Goal: Information Seeking & Learning: Learn about a topic

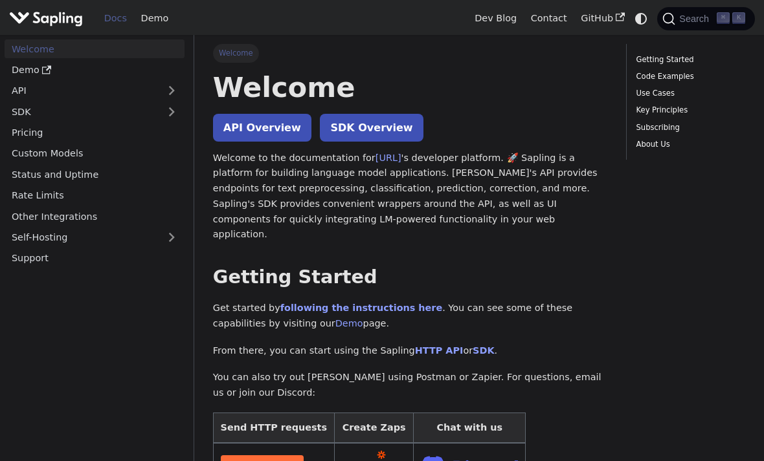
click at [111, 22] on link "Docs" at bounding box center [115, 18] width 37 height 20
click at [113, 23] on link "Docs" at bounding box center [115, 18] width 37 height 20
click at [112, 23] on link "Docs" at bounding box center [115, 18] width 37 height 20
click at [103, 22] on link "Docs" at bounding box center [115, 18] width 37 height 20
click at [241, 130] on link "API Overview" at bounding box center [262, 128] width 98 height 28
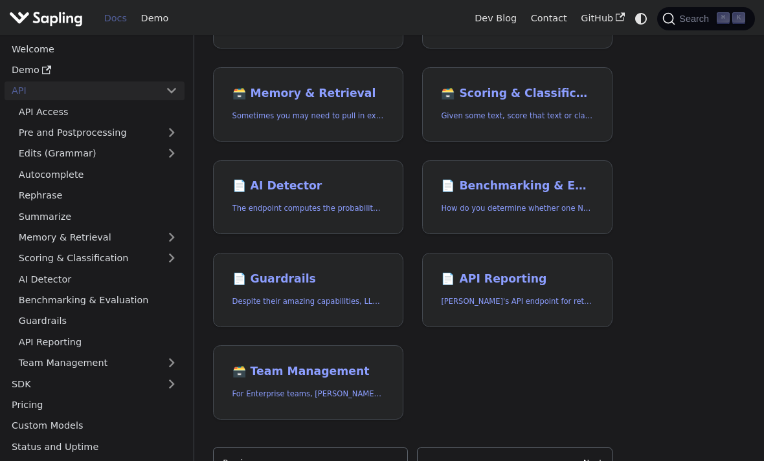
scroll to position [373, 0]
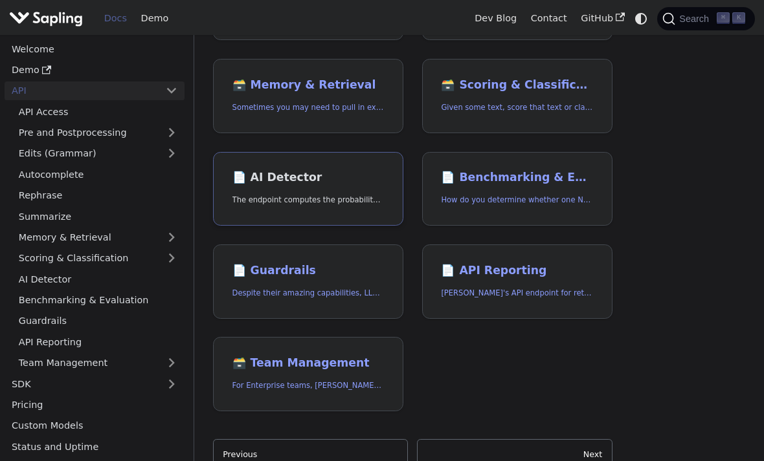
click at [255, 183] on link "📄️ AI Detector The endpoint computes the probability that a piece of text is AI…" at bounding box center [308, 189] width 190 height 74
